Goal: Navigation & Orientation: Find specific page/section

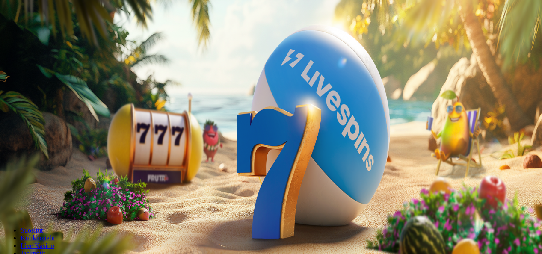
click at [62, 36] on button "Kirjaudu" at bounding box center [59, 31] width 28 height 9
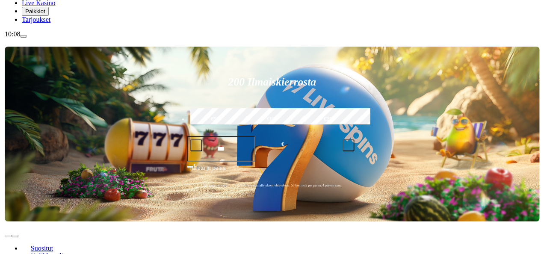
scroll to position [127, 0]
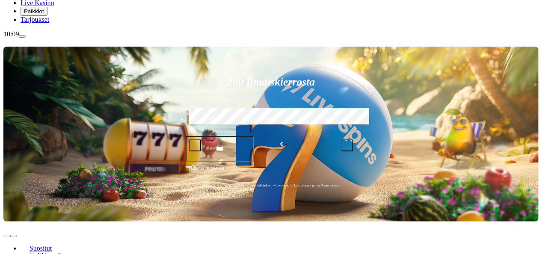
click at [44, 15] on span "Palkkiot" at bounding box center [34, 11] width 20 height 6
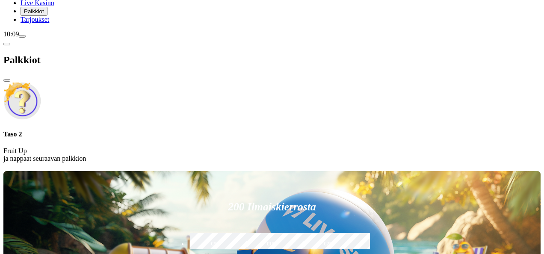
click at [7, 80] on span "close icon" at bounding box center [7, 80] width 0 height 0
